Goal: Contribute content: Contribute content

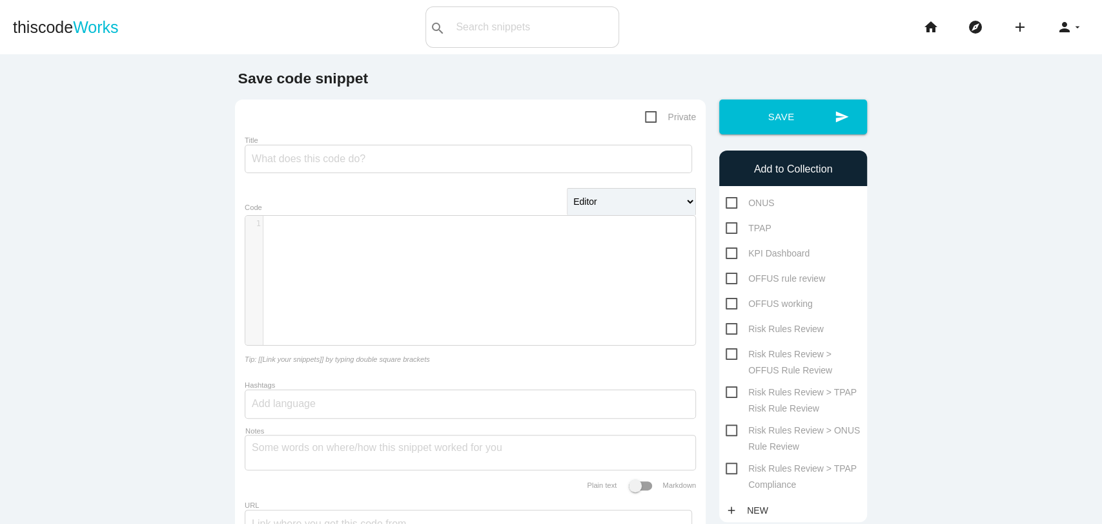
click at [580, 352] on div "​ x 1 ​ Code" at bounding box center [470, 280] width 451 height 150
click at [60, 22] on link "thiscode Works" at bounding box center [66, 26] width 106 height 41
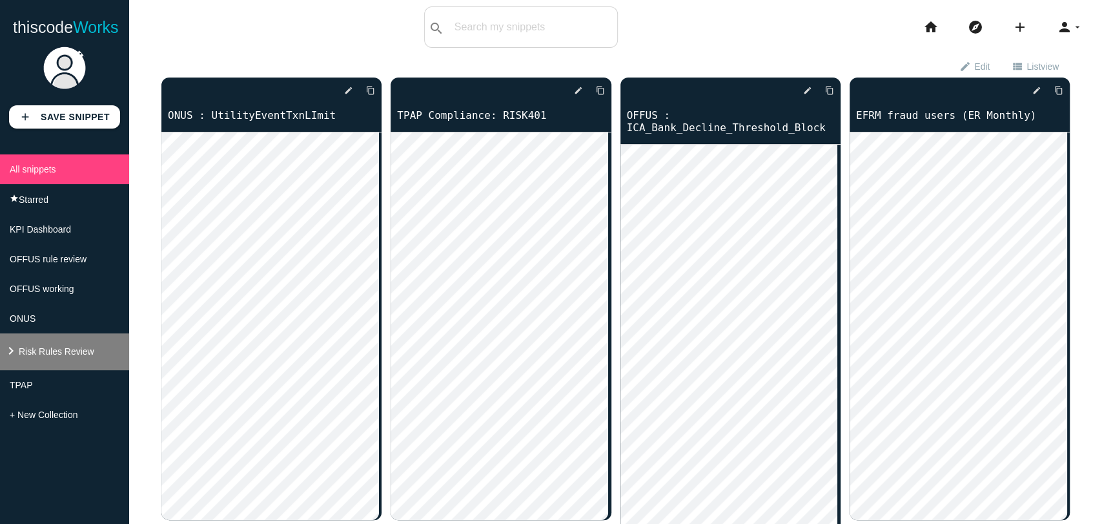
click at [56, 356] on span "Risk Rules Review" at bounding box center [57, 351] width 76 height 10
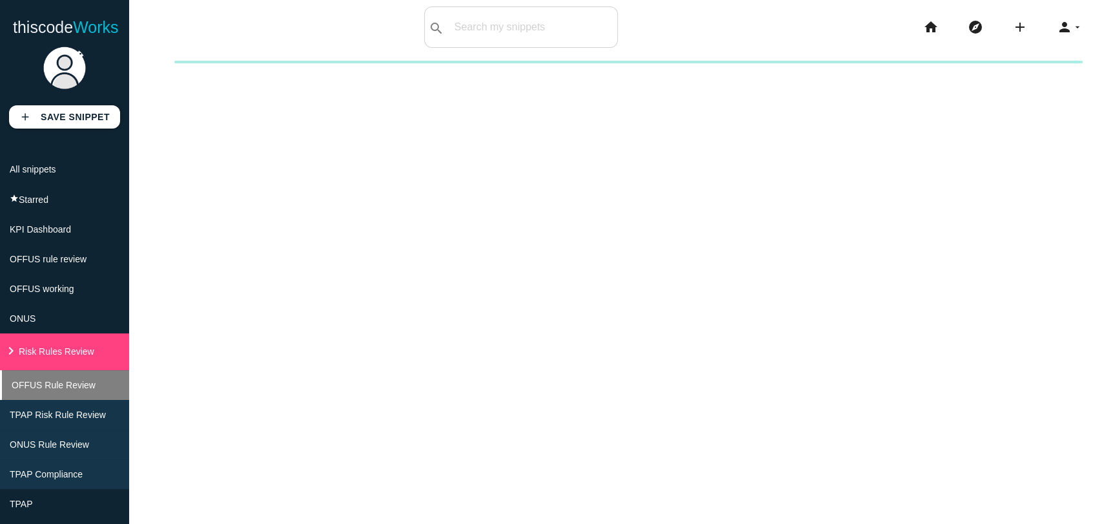
click at [56, 390] on span "OFFUS Rule Review" at bounding box center [54, 385] width 84 height 10
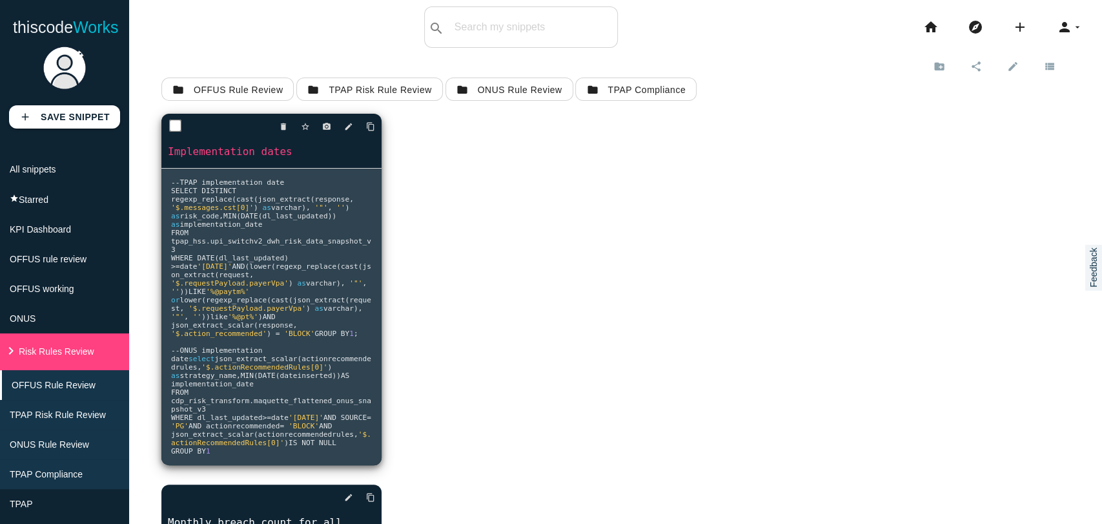
click at [227, 145] on link "Implementation dates" at bounding box center [271, 151] width 220 height 15
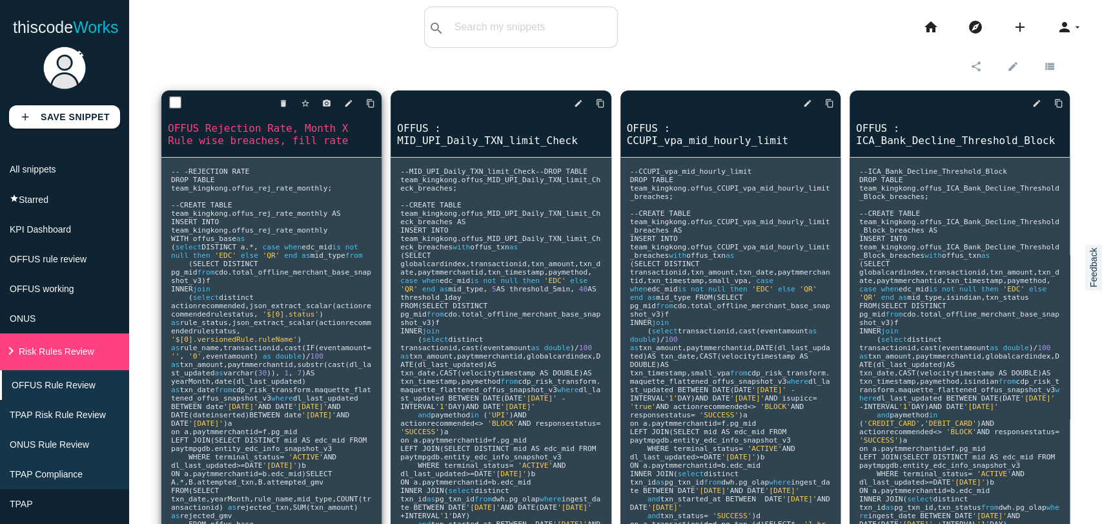
scroll to position [37, 0]
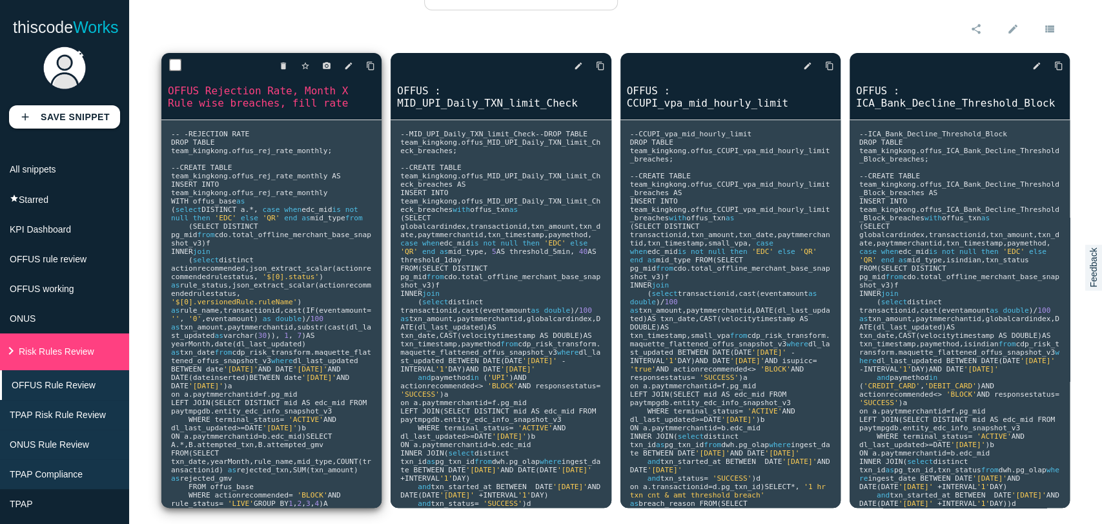
click at [212, 222] on span "SELECT DISTINCT pg_mid" at bounding box center [217, 230] width 92 height 17
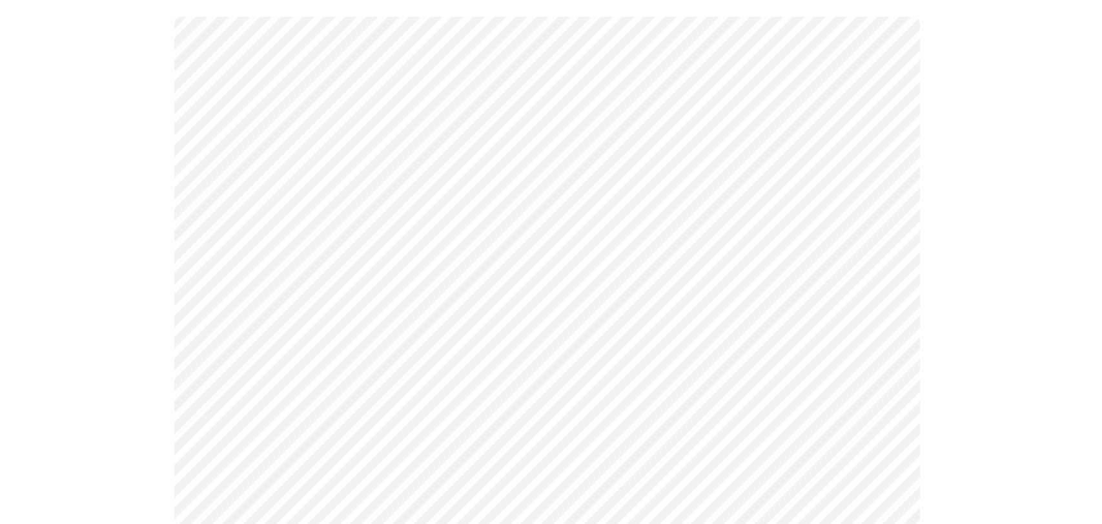
scroll to position [150, 0]
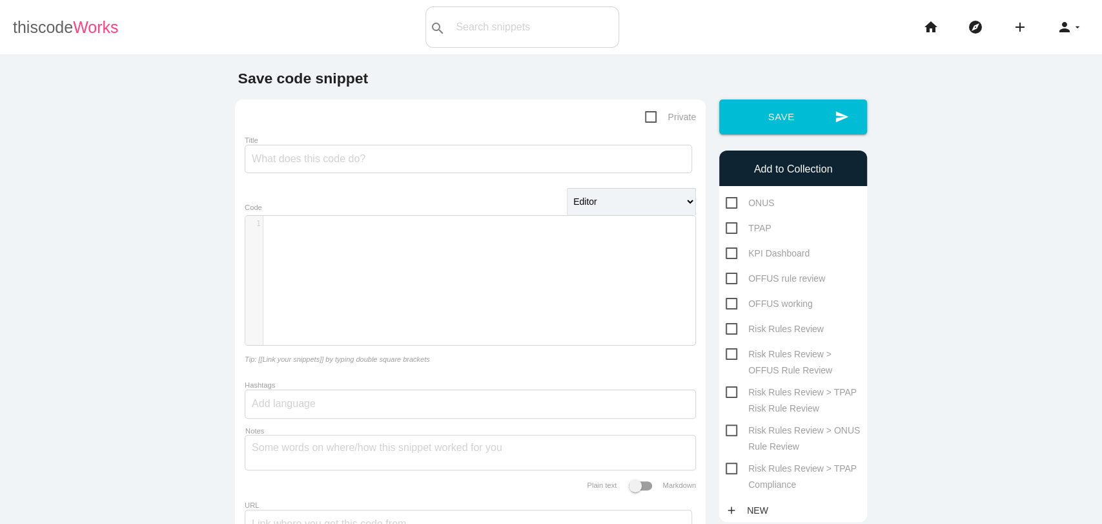
click at [27, 41] on link "thiscode Works" at bounding box center [66, 26] width 106 height 41
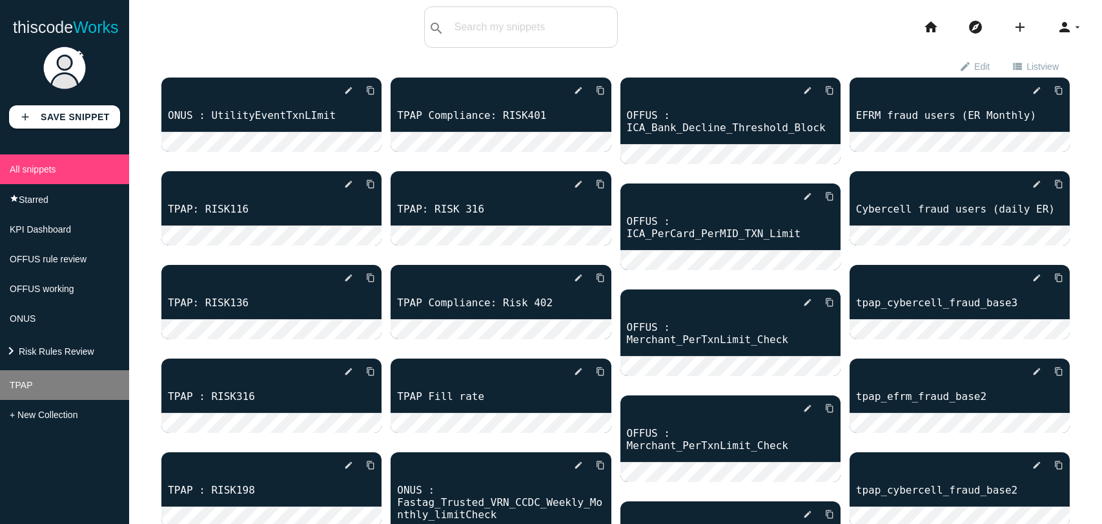
drag, startPoint x: 0, startPoint y: 0, endPoint x: 57, endPoint y: 409, distance: 413.3
click at [107, 480] on div "add Save Snippet All snippets star Starred KPI Dashboard OFFUS rule review OFFU…" at bounding box center [64, 281] width 129 height 485
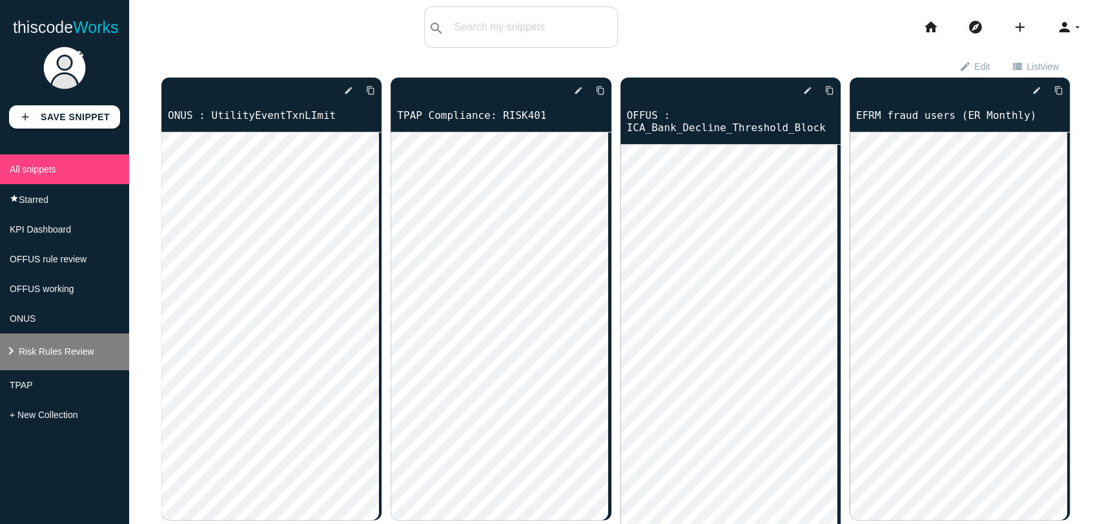
click at [39, 368] on li "keyboard_arrow_right Risk Rules Review" at bounding box center [64, 351] width 129 height 37
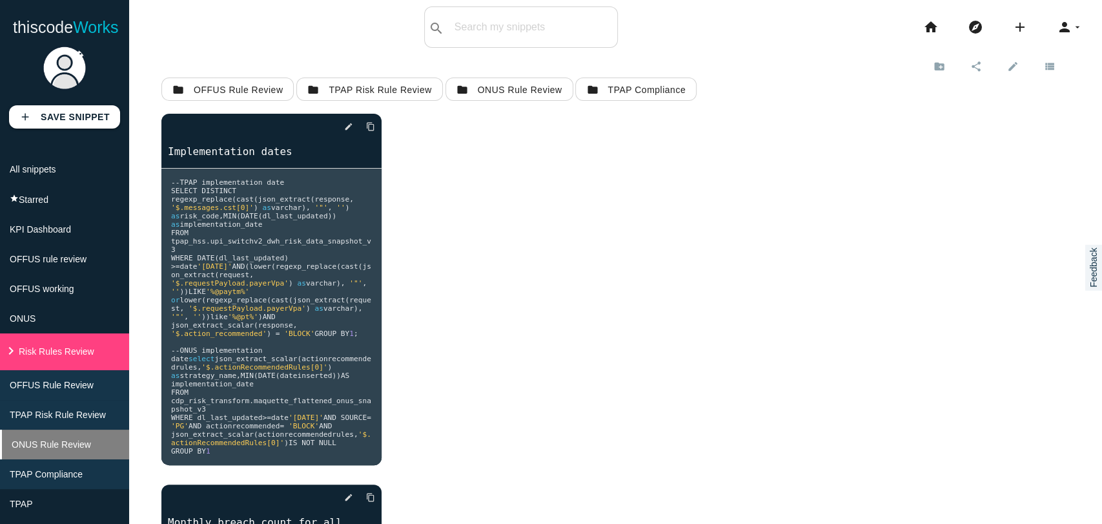
scroll to position [54, 0]
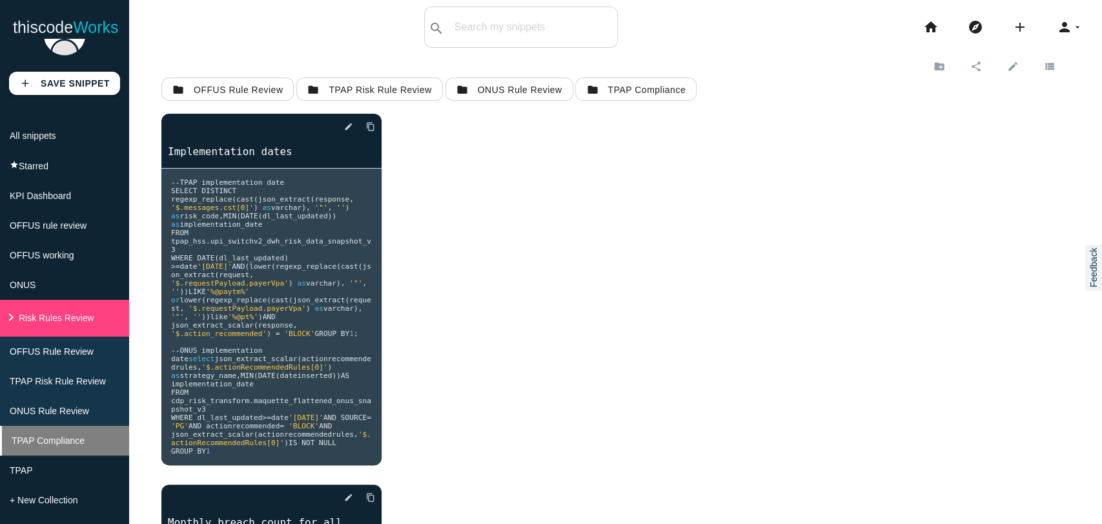
click at [50, 444] on li "TPAP Compliance" at bounding box center [64, 440] width 129 height 30
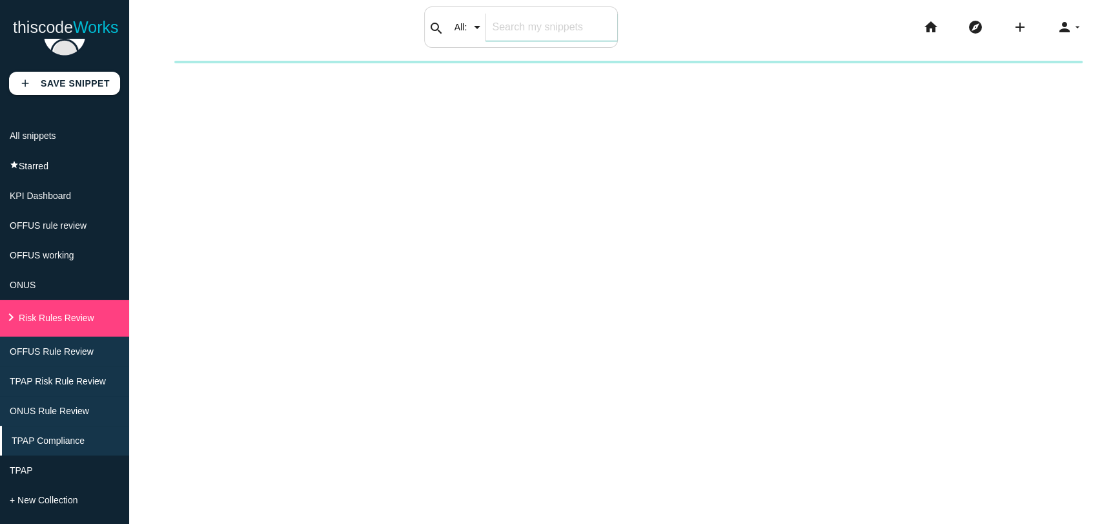
click at [503, 30] on input "text" at bounding box center [551, 27] width 131 height 27
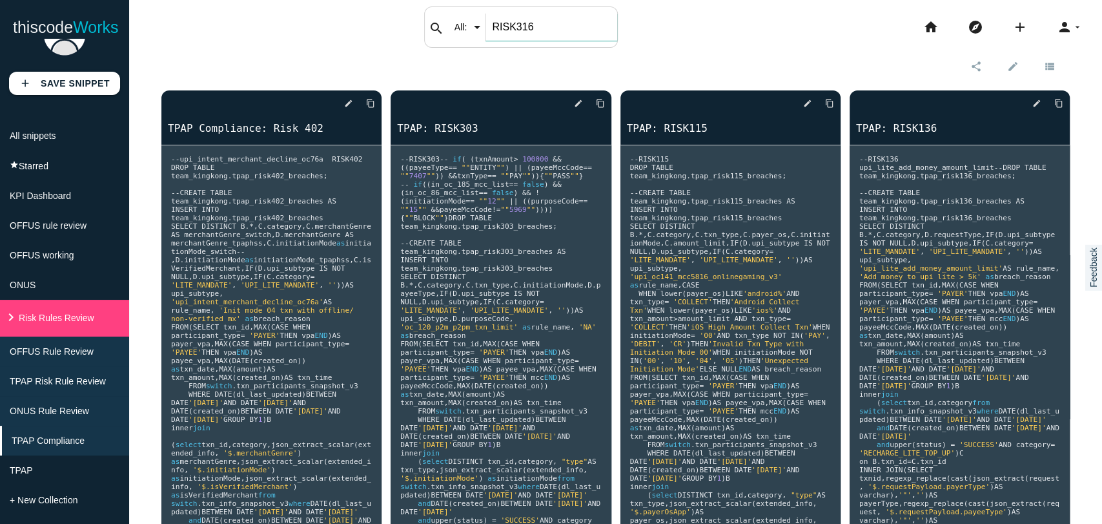
type input "RISK316"
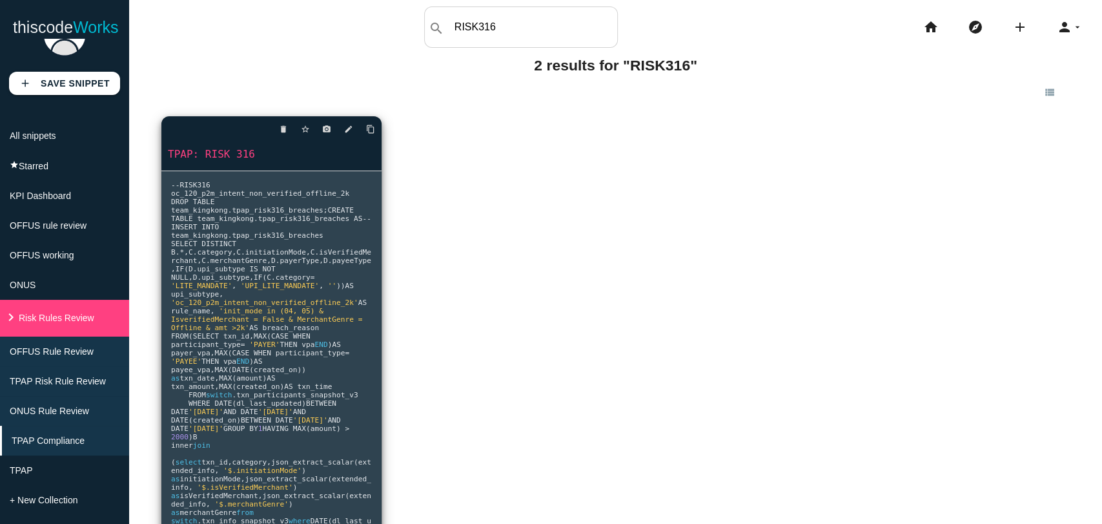
click at [245, 159] on link "TPAP: RISK 316" at bounding box center [271, 154] width 220 height 15
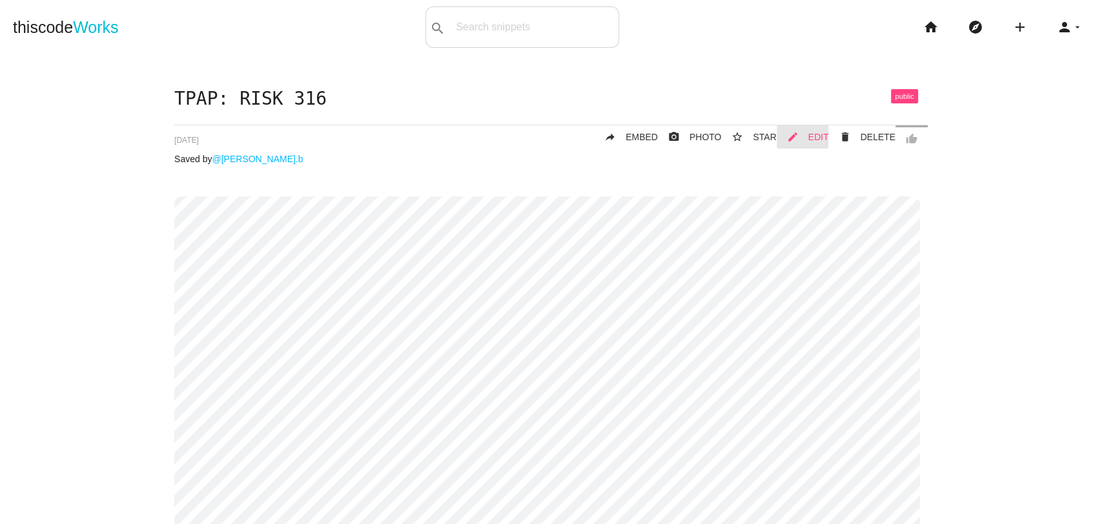
click at [794, 141] on icon "mode_edit" at bounding box center [793, 136] width 12 height 23
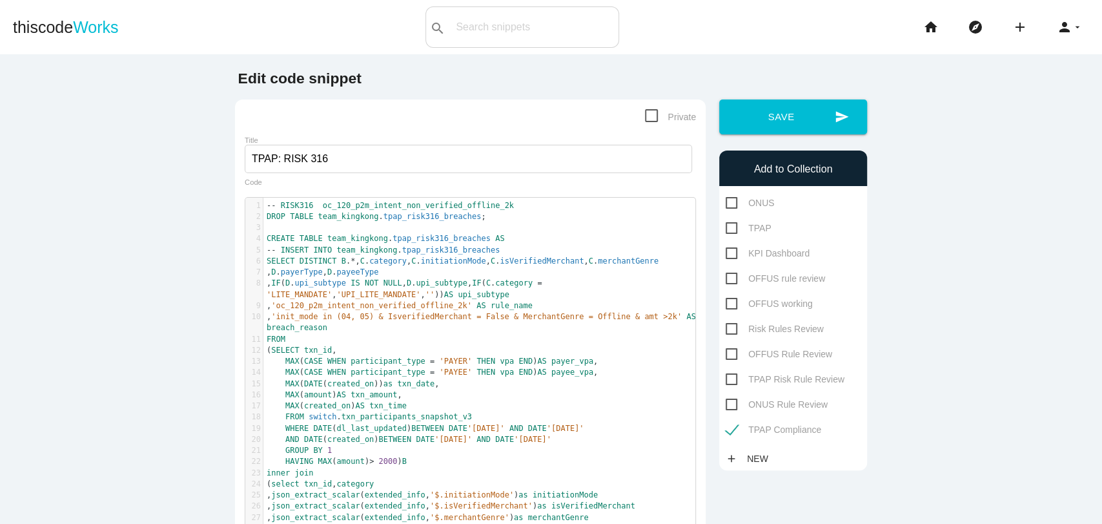
click at [496, 307] on span "rule_name" at bounding box center [512, 305] width 42 height 9
type textarea "-- RISK316 oc_120_p2m_intent_non_verified_offline_2k DROP TABLE team_kingkong.t…"
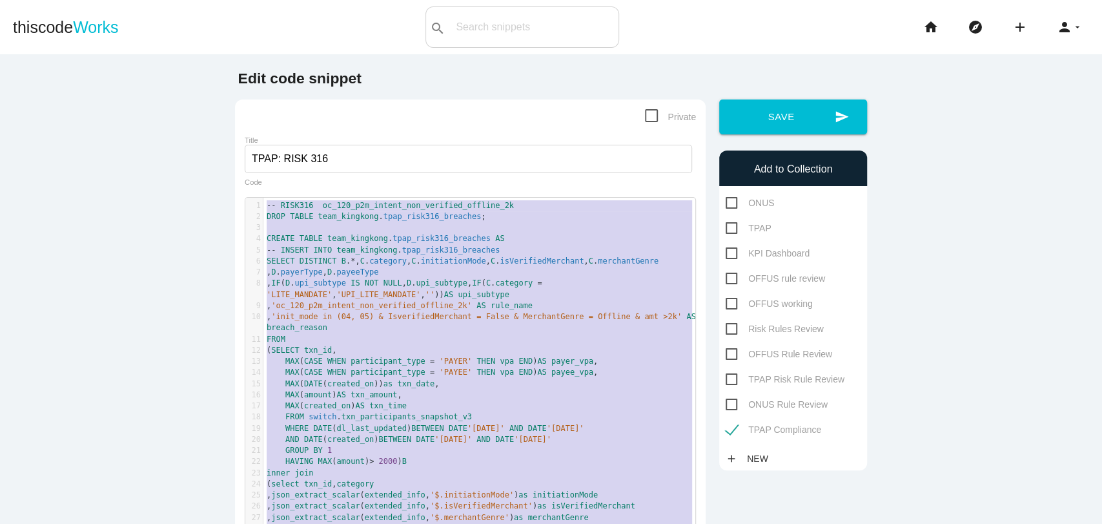
paste textarea
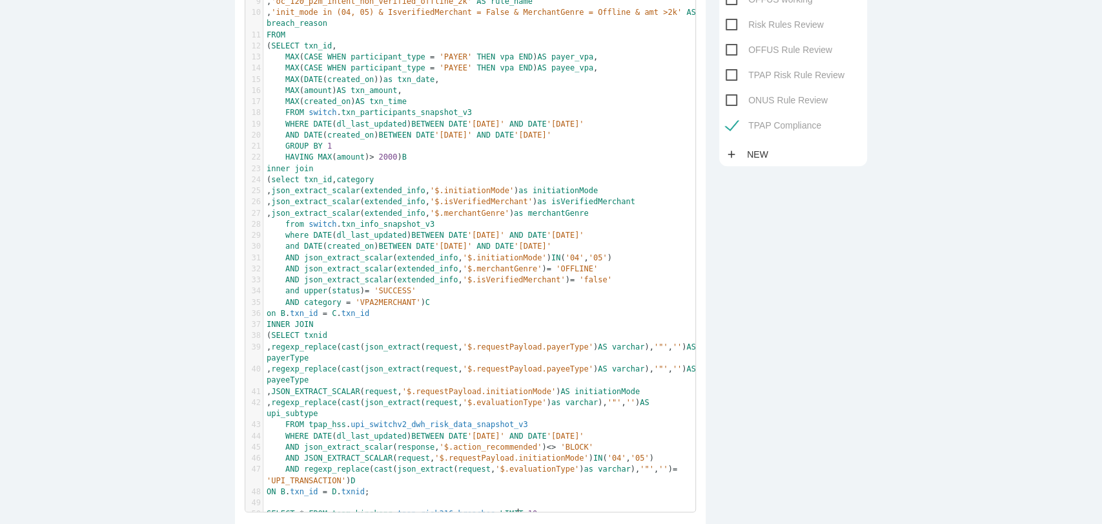
scroll to position [609, 0]
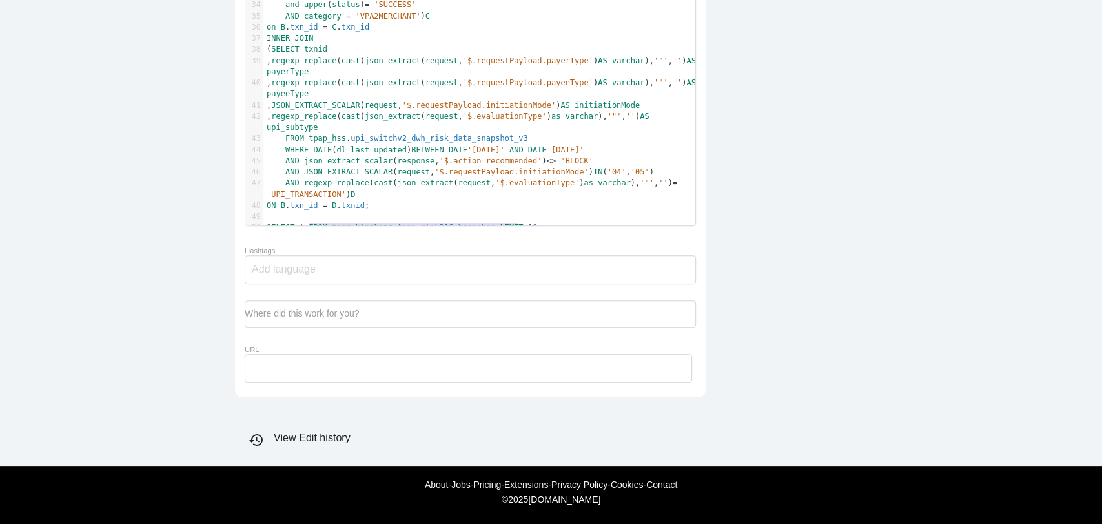
type textarea "SELECT * FROM team_kingkong.tpap_risk316_breaches LIMIT 10;"
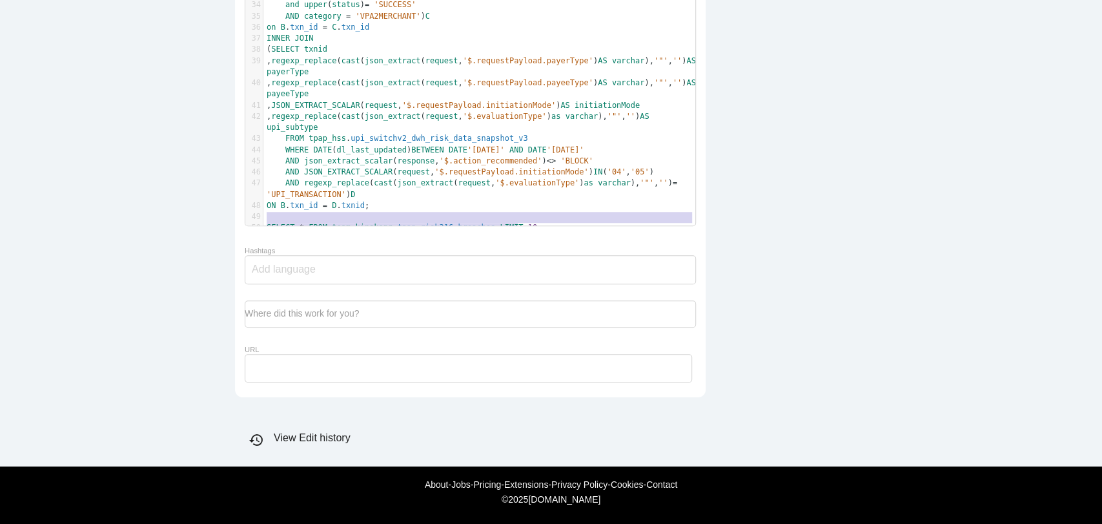
drag, startPoint x: 520, startPoint y: 213, endPoint x: 234, endPoint y: 196, distance: 286.6
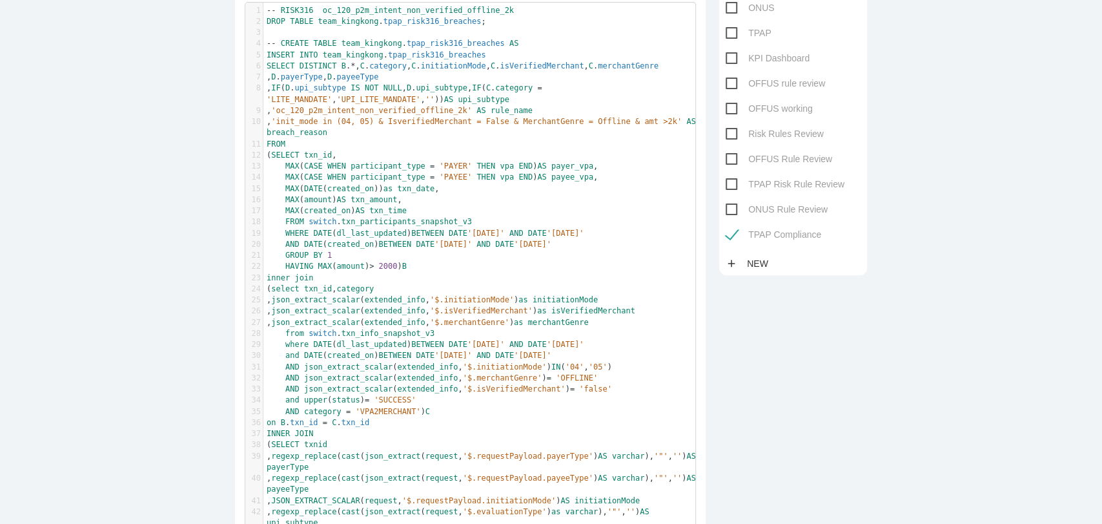
scroll to position [0, 0]
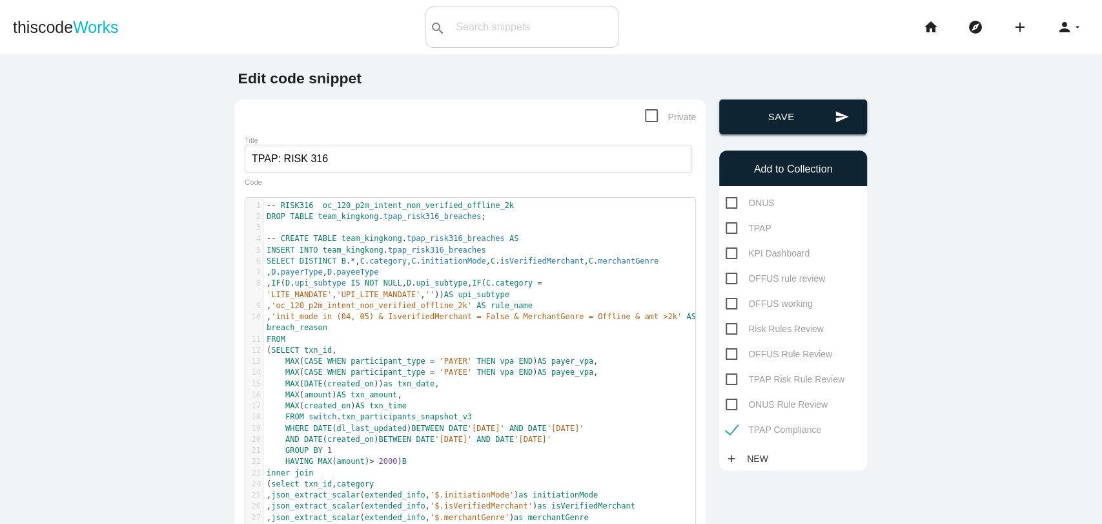
click at [790, 125] on button "send Save" at bounding box center [793, 116] width 148 height 35
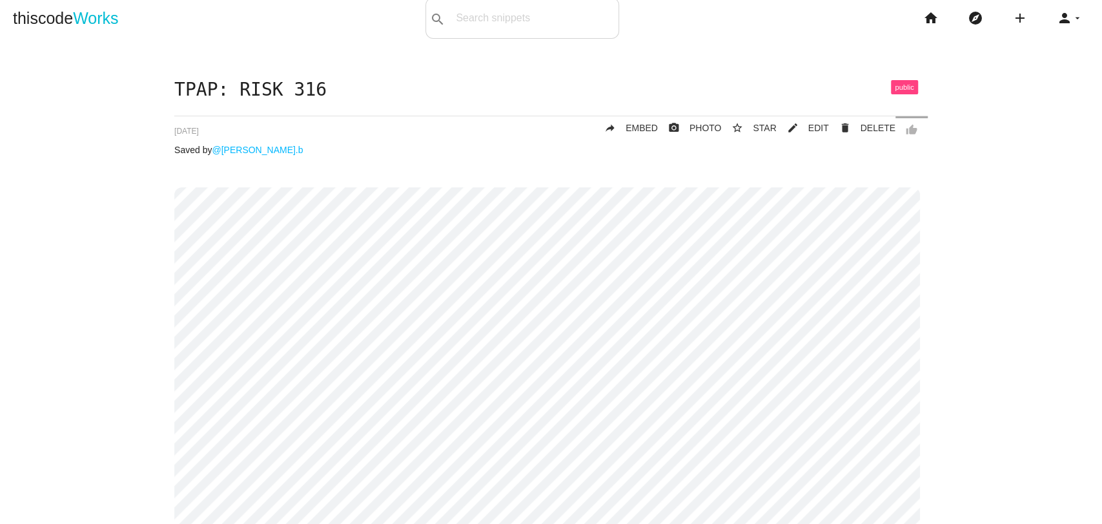
scroll to position [6, 0]
